Goal: Task Accomplishment & Management: Manage account settings

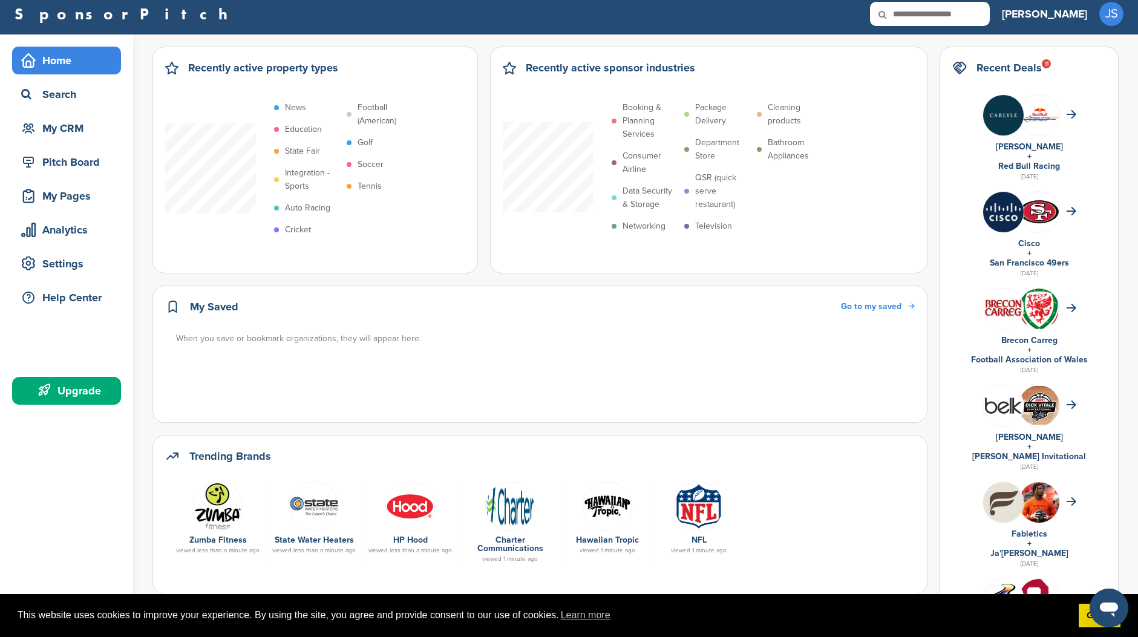
scroll to position [7, 0]
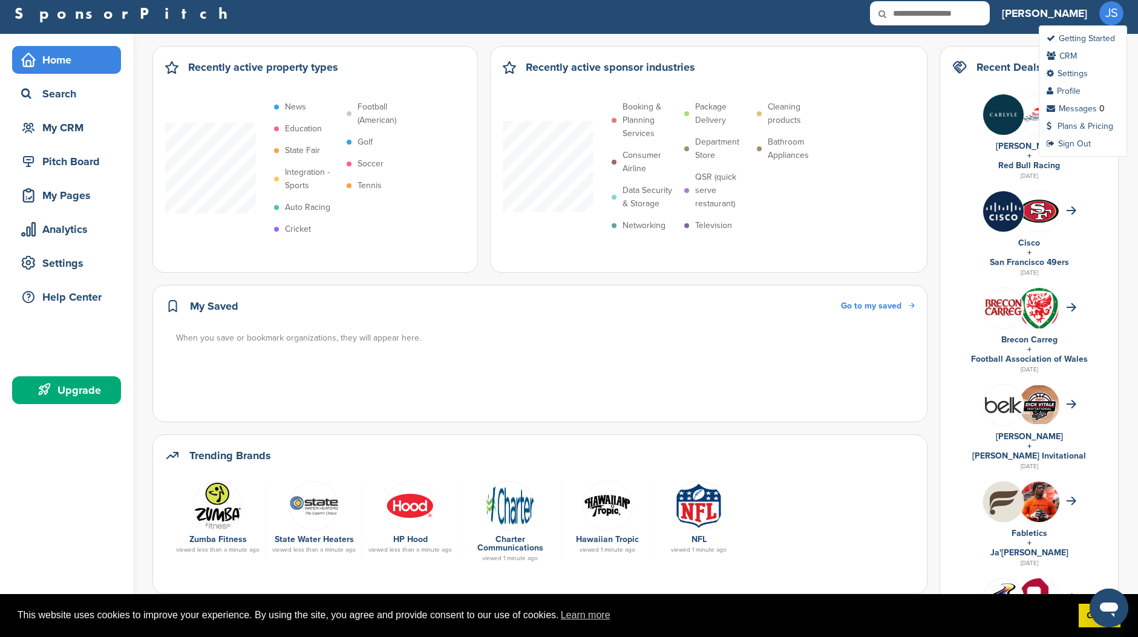
click at [1111, 17] on span "JS" at bounding box center [1111, 13] width 24 height 24
click at [1077, 123] on link "Plans & Pricing" at bounding box center [1079, 126] width 67 height 10
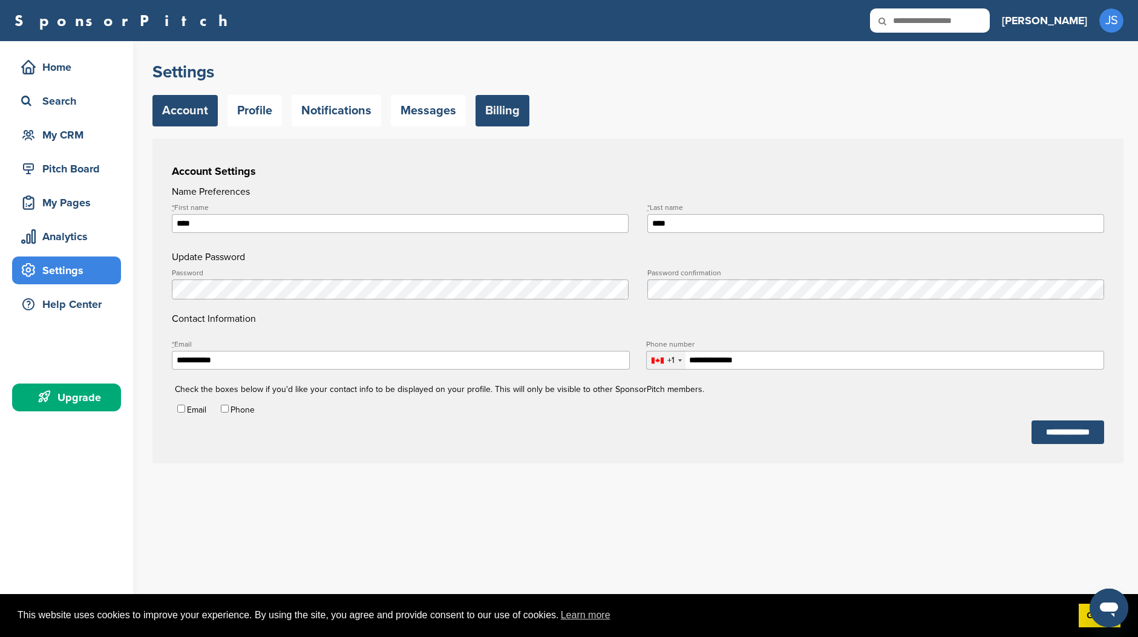
click at [492, 109] on link "Billing" at bounding box center [502, 110] width 54 height 31
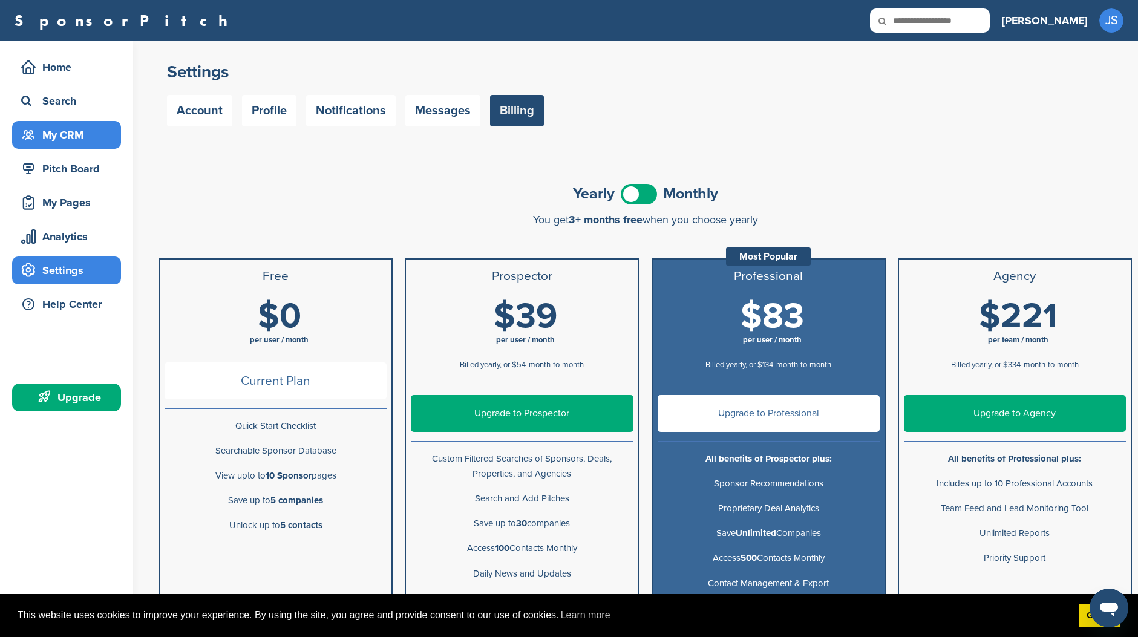
click at [56, 139] on div "My CRM" at bounding box center [69, 135] width 103 height 22
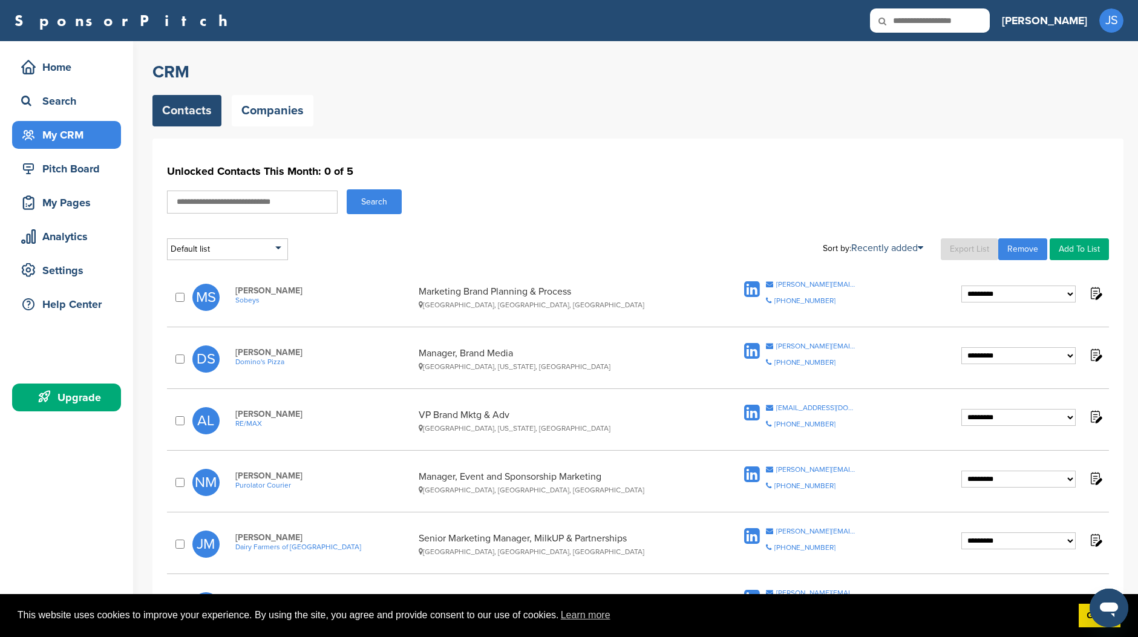
click at [1068, 19] on h3 "[PERSON_NAME]" at bounding box center [1044, 20] width 85 height 17
